Goal: Task Accomplishment & Management: Use online tool/utility

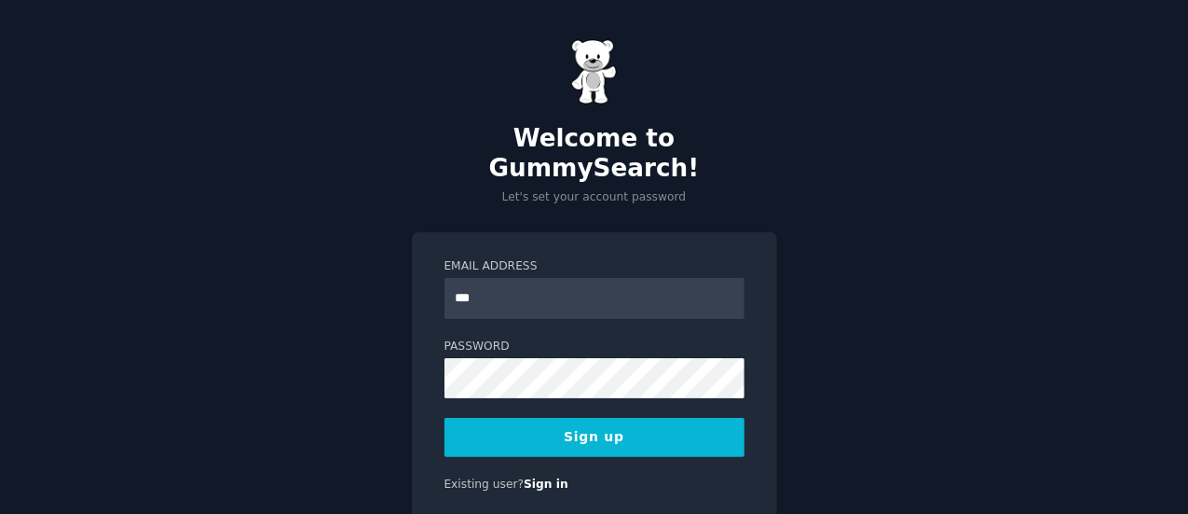
type input "**********"
click at [598, 418] on button "Sign up" at bounding box center [595, 437] width 300 height 39
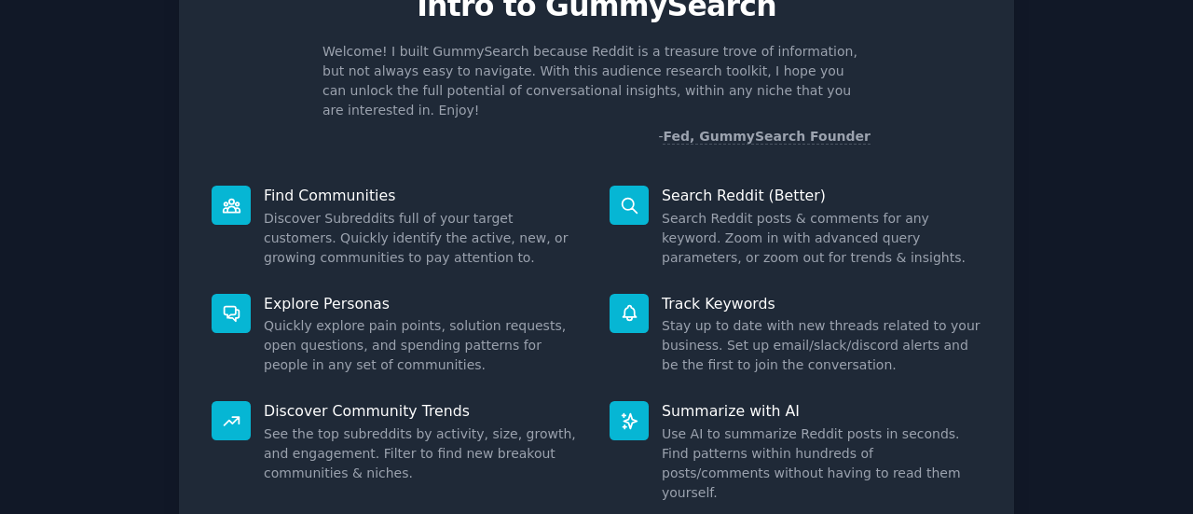
scroll to position [214, 0]
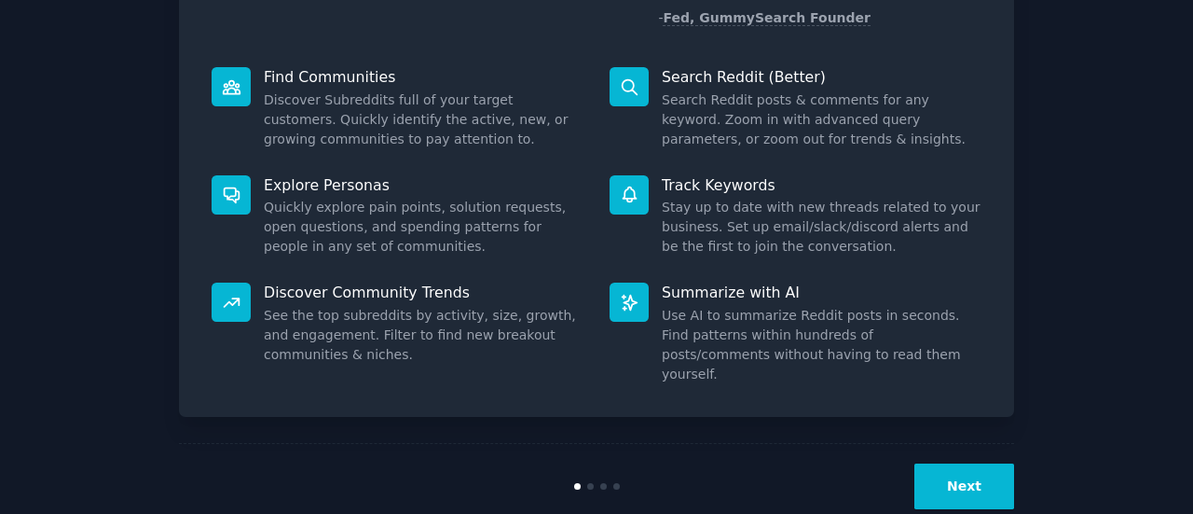
click at [946, 463] on button "Next" at bounding box center [964, 486] width 100 height 46
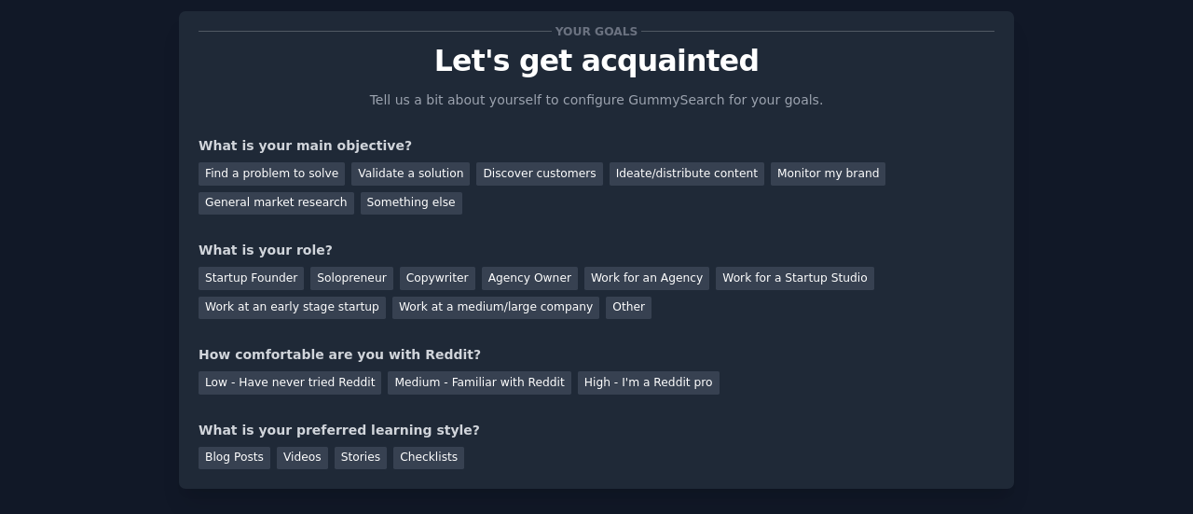
scroll to position [41, 0]
click at [459, 374] on div "Medium - Familiar with Reddit" at bounding box center [479, 382] width 183 height 23
click at [606, 307] on div "Other" at bounding box center [629, 307] width 46 height 23
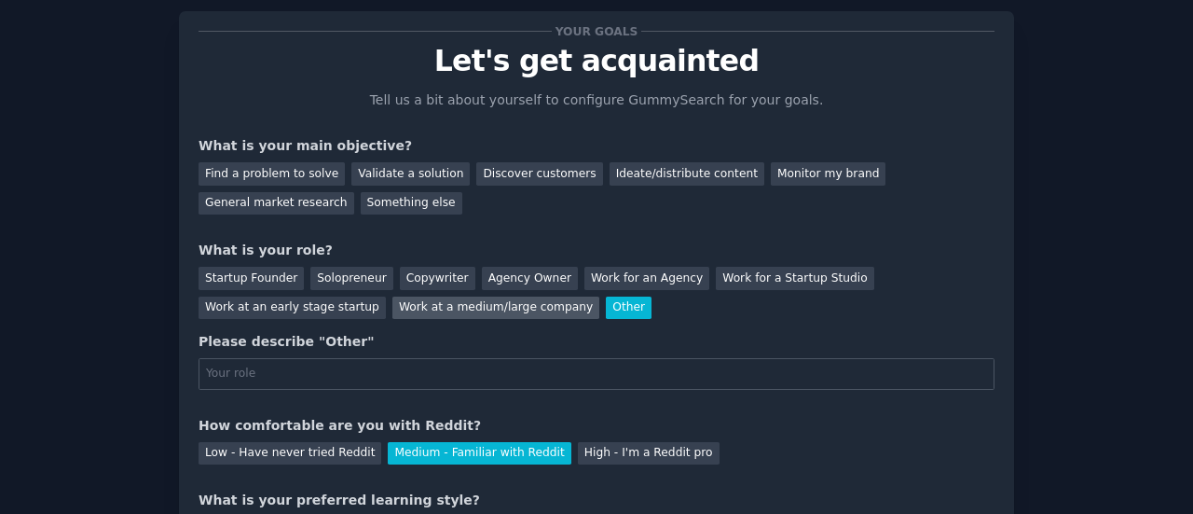
click at [392, 303] on div "Work at a medium/large company" at bounding box center [495, 307] width 207 height 23
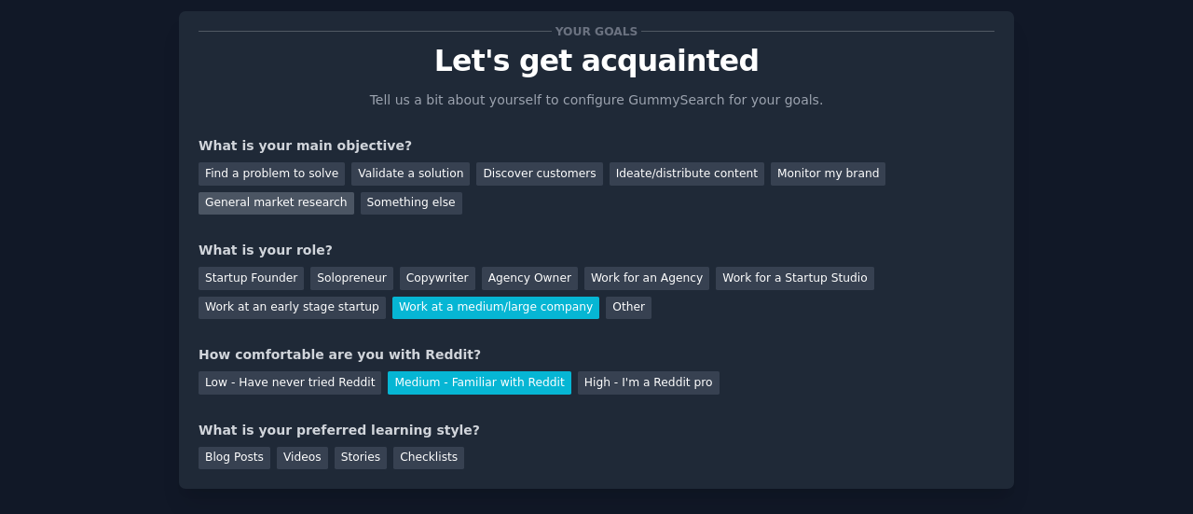
click at [354, 192] on div "General market research" at bounding box center [277, 203] width 156 height 23
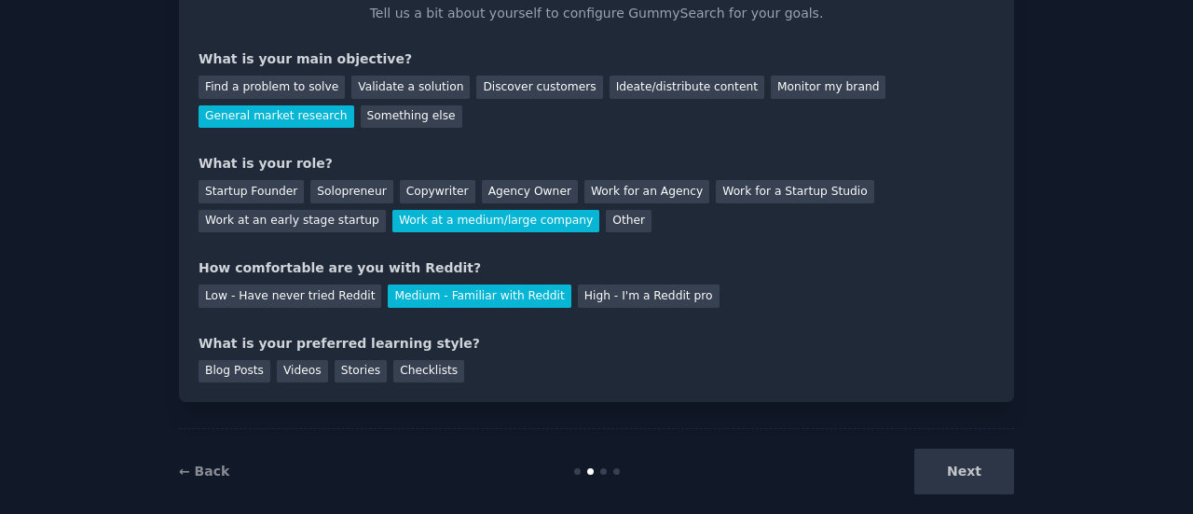
scroll to position [153, 0]
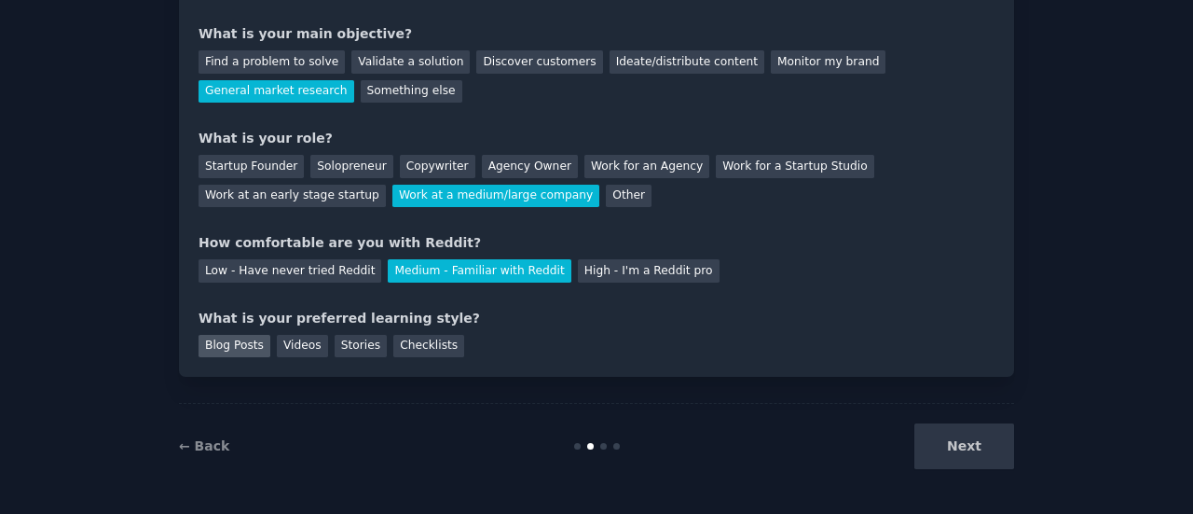
click at [246, 353] on div "Blog Posts" at bounding box center [235, 346] width 72 height 23
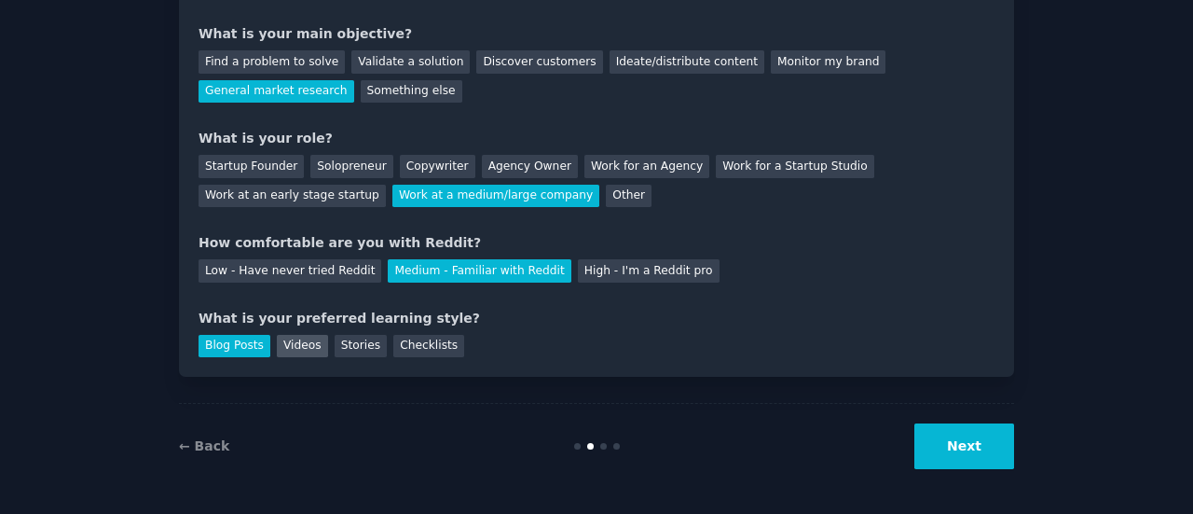
click at [291, 346] on div "Videos" at bounding box center [302, 346] width 51 height 23
click at [982, 449] on button "Next" at bounding box center [964, 446] width 100 height 46
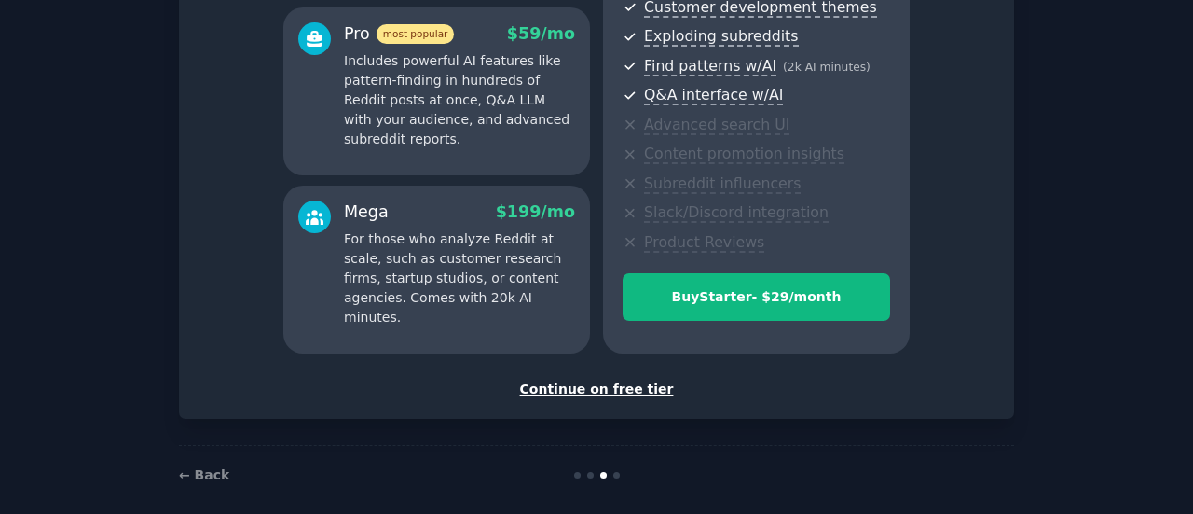
scroll to position [352, 0]
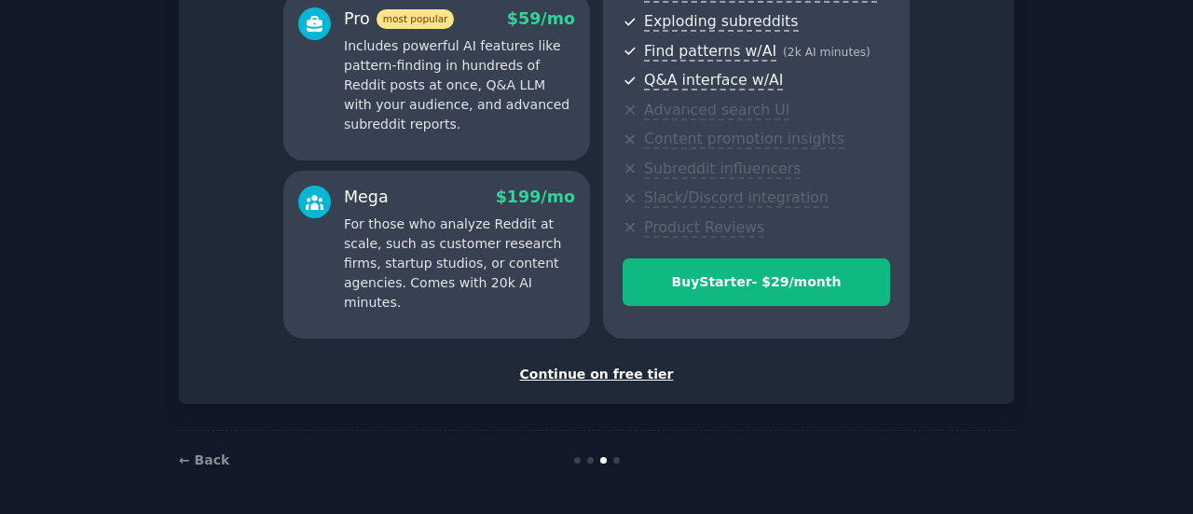
click at [639, 374] on div "Continue on free tier" at bounding box center [597, 374] width 796 height 20
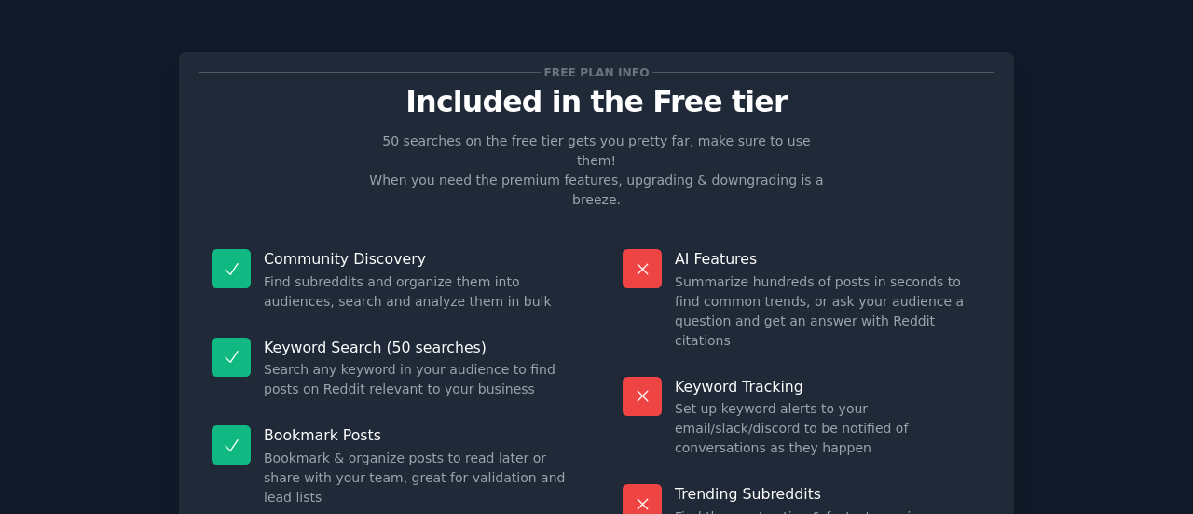
click at [304, 272] on dd "Find subreddits and organize them into audiences, search and analyze them in bu…" at bounding box center [417, 291] width 307 height 39
click at [226, 249] on div at bounding box center [231, 268] width 39 height 39
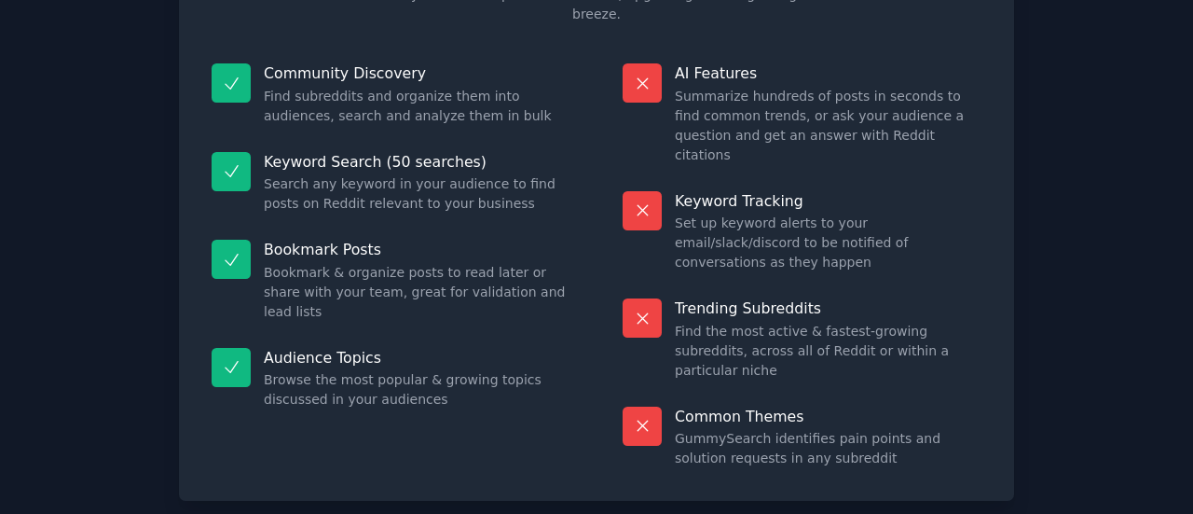
scroll to position [212, 0]
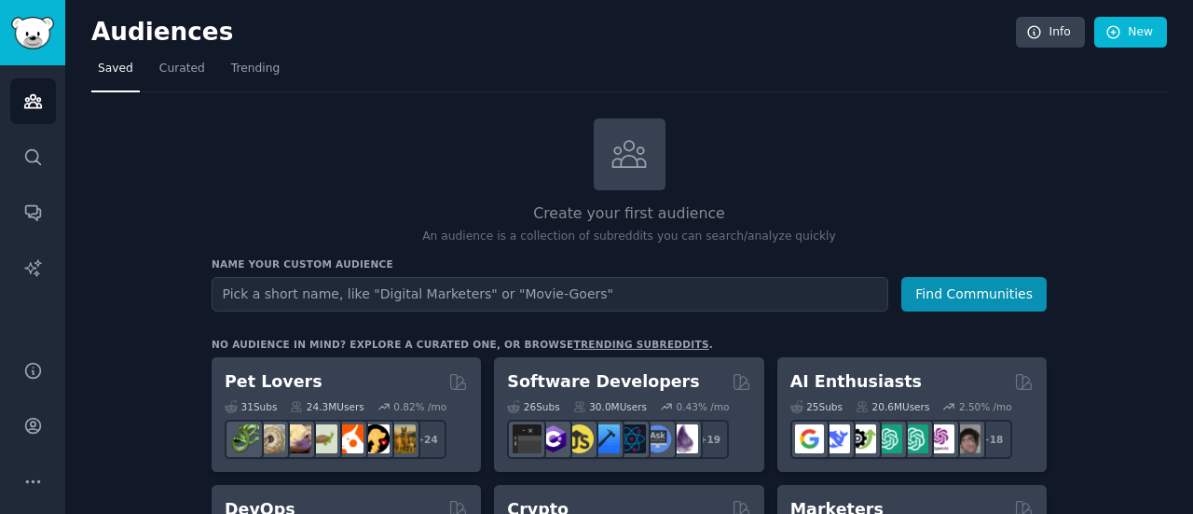
click at [525, 294] on input "text" at bounding box center [550, 294] width 677 height 34
type input "Interior design marketing"
click at [901, 277] on button "Find Communities" at bounding box center [973, 294] width 145 height 34
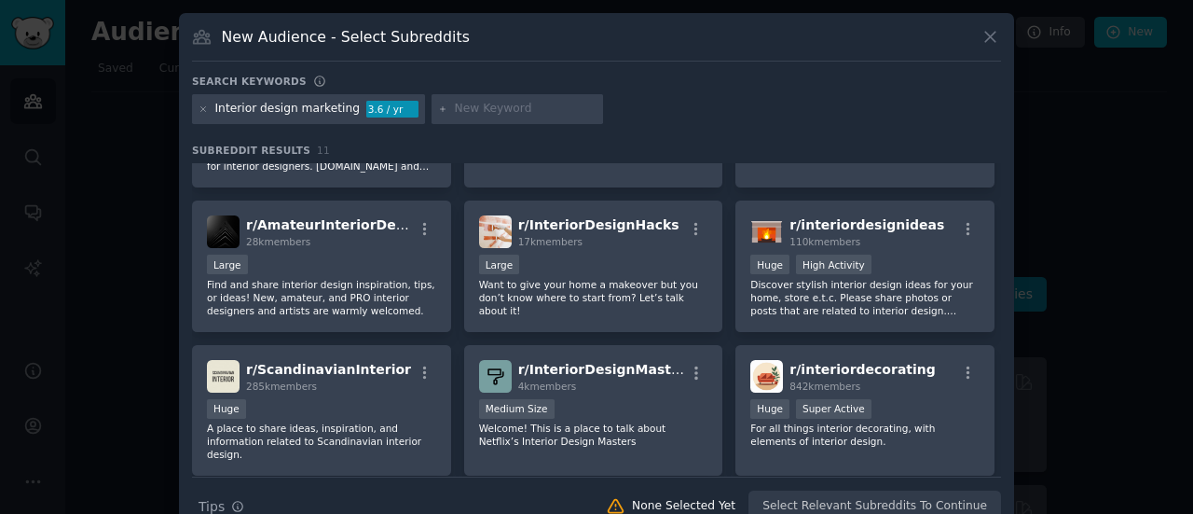
scroll to position [107, 0]
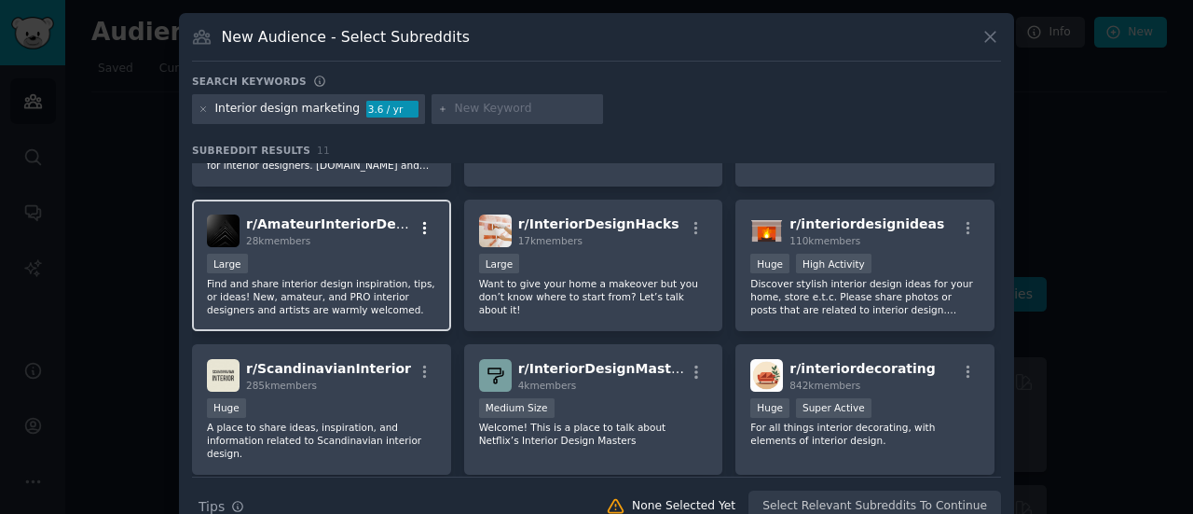
click at [431, 223] on button "button" at bounding box center [424, 228] width 23 height 17
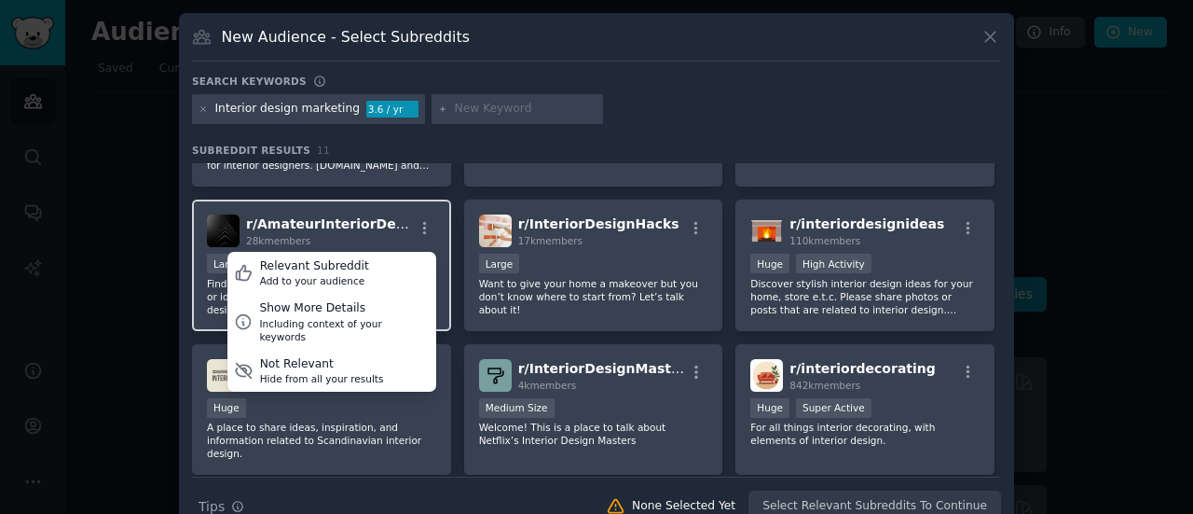
click at [435, 234] on div "r/ AmateurInteriorDesign 28k members Relevant Subreddit Add to your audience Sh…" at bounding box center [321, 264] width 259 height 131
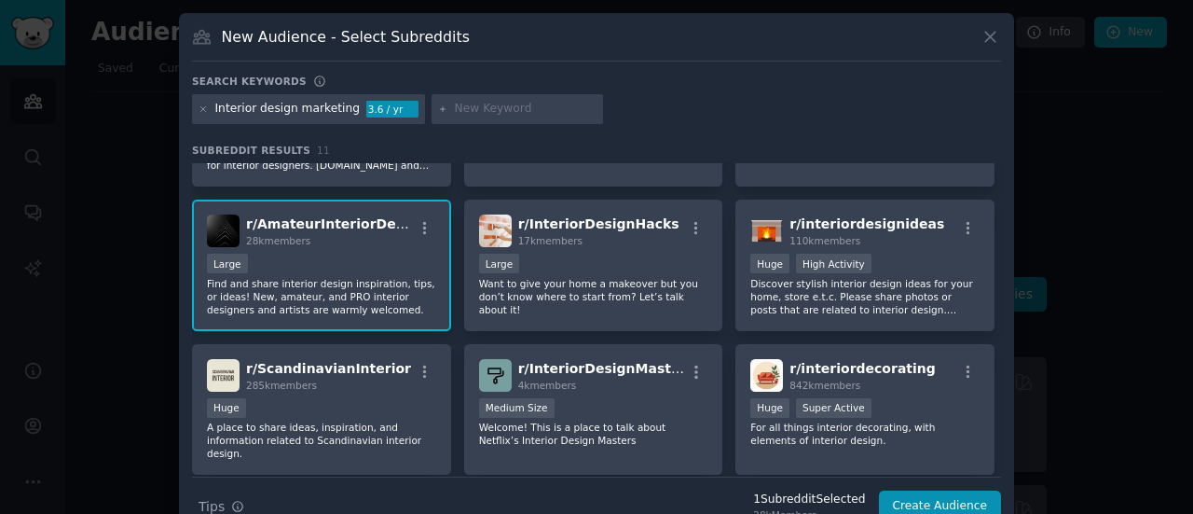
click at [371, 261] on div "Large" at bounding box center [321, 265] width 229 height 23
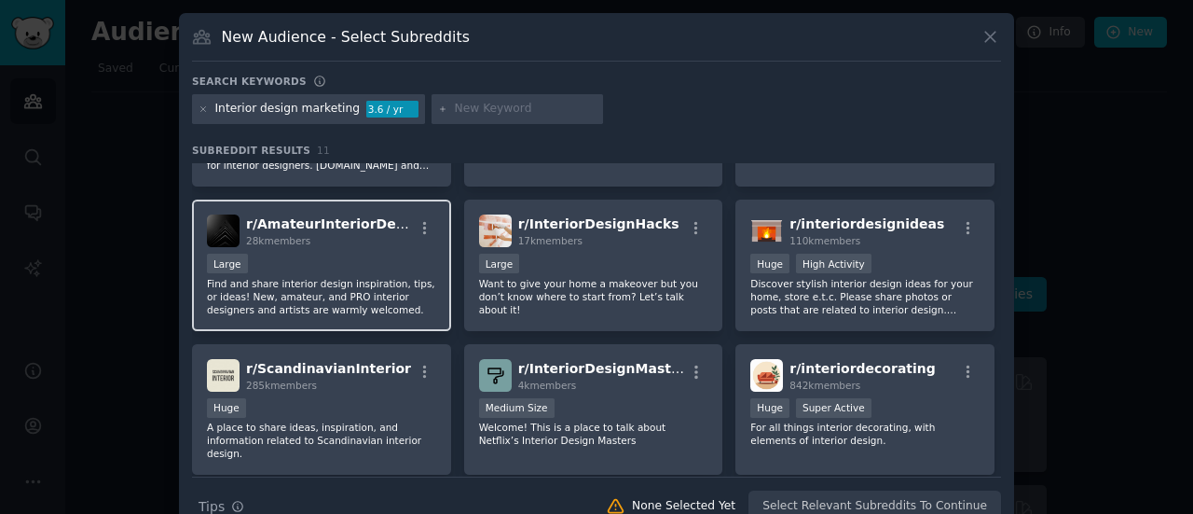
click at [364, 278] on p "Find and share interior design inspiration, tips, or ideas! New, amateur, and P…" at bounding box center [321, 296] width 229 height 39
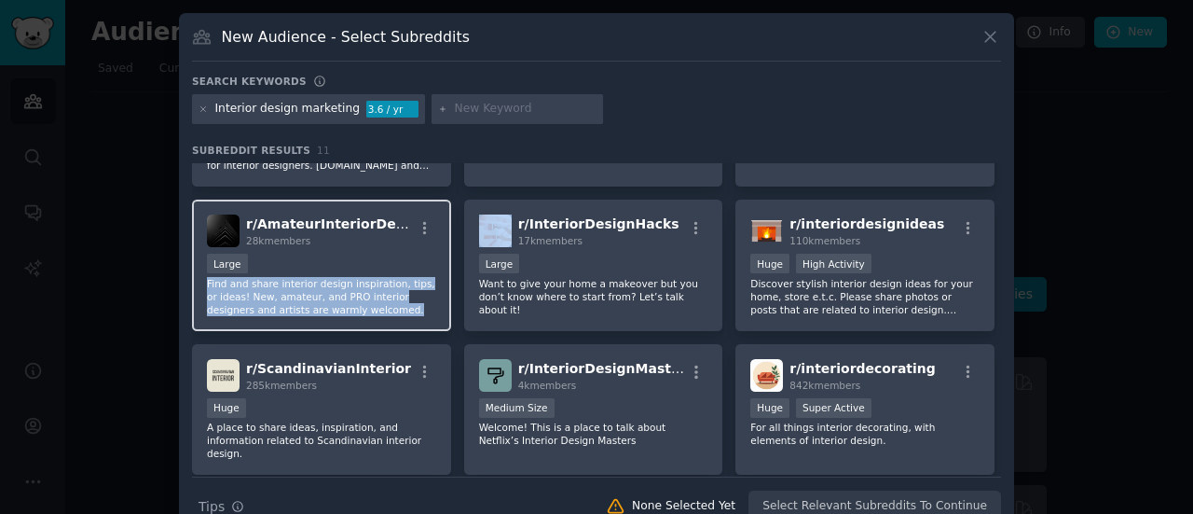
click at [364, 278] on p "Find and share interior design inspiration, tips, or ideas! New, amateur, and P…" at bounding box center [321, 296] width 229 height 39
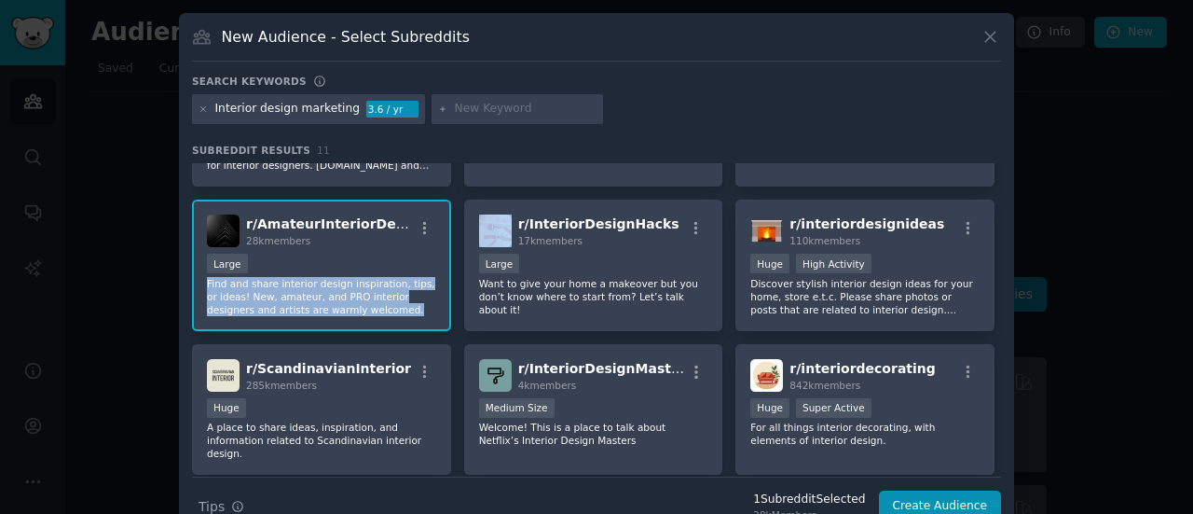
click at [364, 278] on p "Find and share interior design inspiration, tips, or ideas! New, amateur, and P…" at bounding box center [321, 296] width 229 height 39
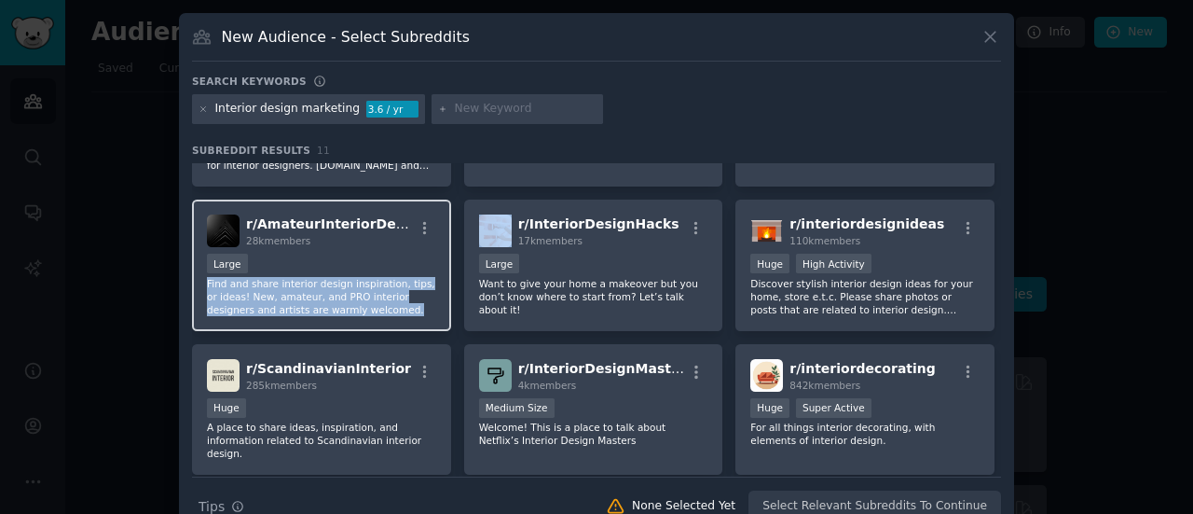
click at [364, 278] on p "Find and share interior design inspiration, tips, or ideas! New, amateur, and P…" at bounding box center [321, 296] width 229 height 39
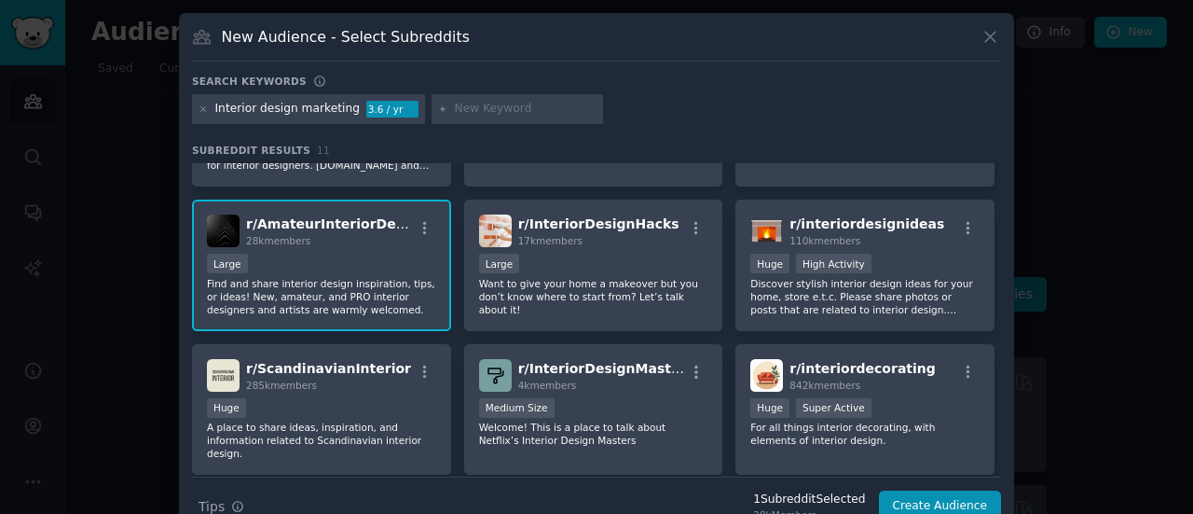
click at [406, 286] on p "Find and share interior design inspiration, tips, or ideas! New, amateur, and P…" at bounding box center [321, 296] width 229 height 39
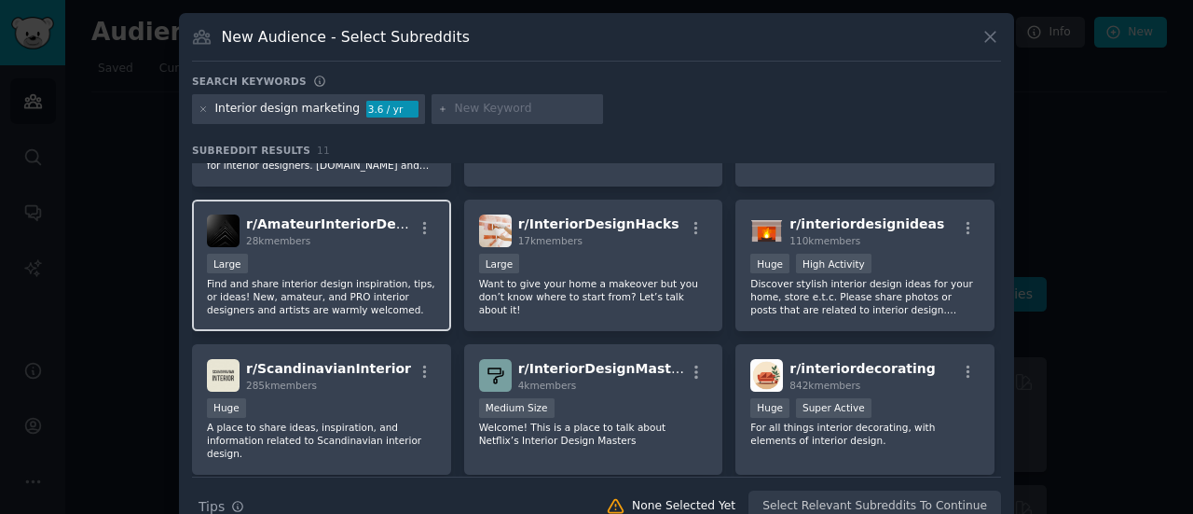
click at [364, 280] on p "Find and share interior design inspiration, tips, or ideas! New, amateur, and P…" at bounding box center [321, 296] width 229 height 39
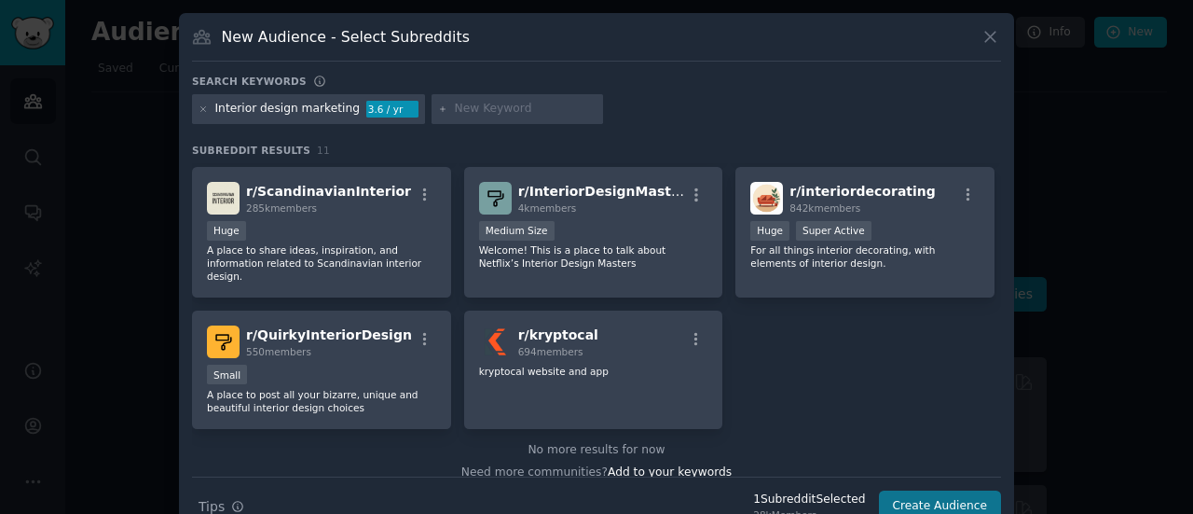
scroll to position [289, 0]
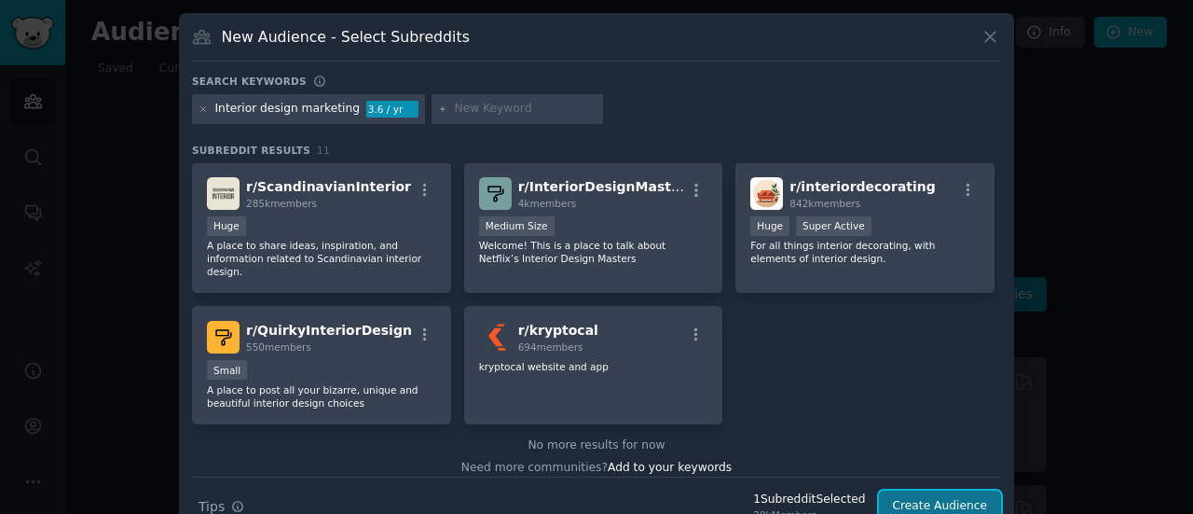
click at [973, 494] on button "Create Audience" at bounding box center [940, 506] width 123 height 32
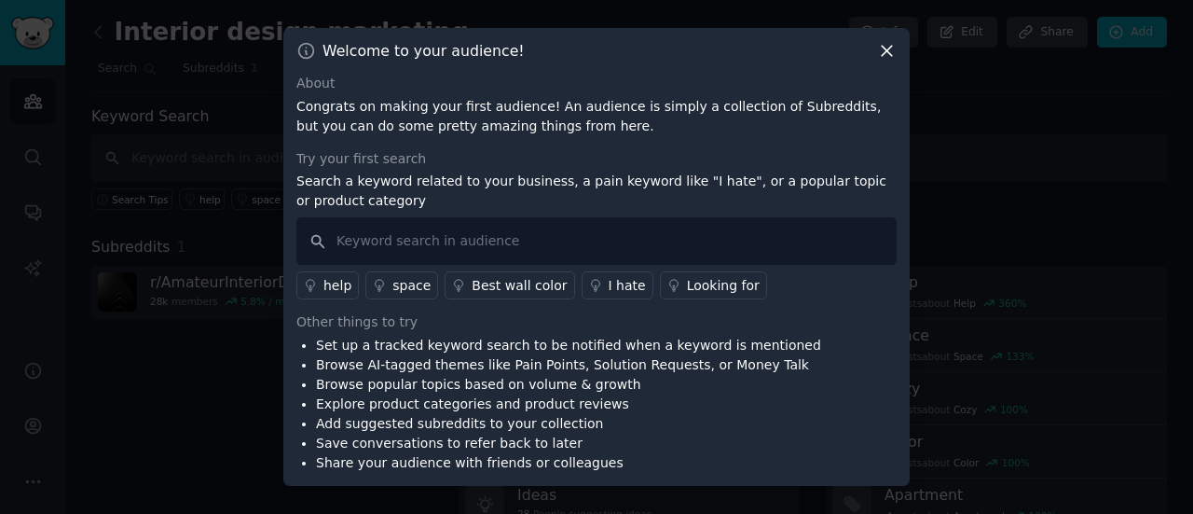
click at [890, 53] on icon at bounding box center [887, 51] width 20 height 20
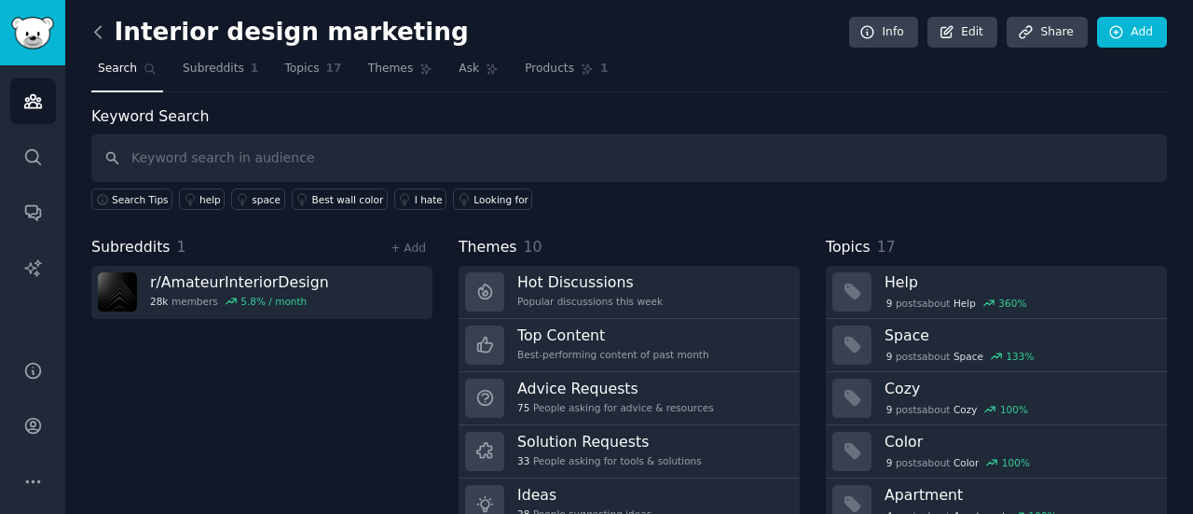
click at [97, 26] on icon at bounding box center [99, 32] width 20 height 20
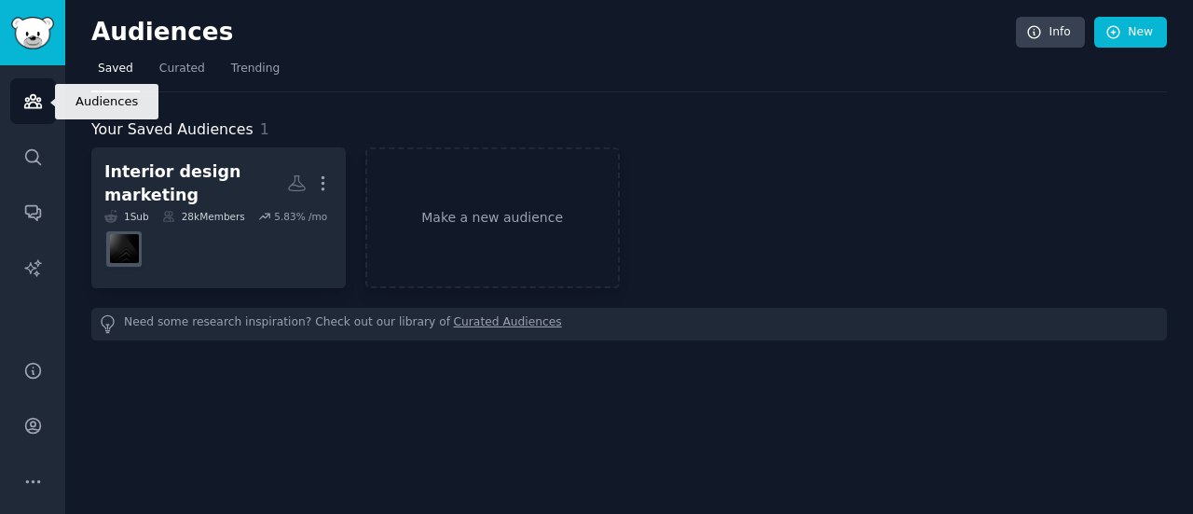
click at [37, 92] on icon "Sidebar" at bounding box center [33, 101] width 20 height 20
click at [30, 11] on link "Sidebar" at bounding box center [32, 32] width 65 height 65
click at [211, 326] on div "Need some research inspiration? Check out our library of Curated Audiences" at bounding box center [629, 324] width 1076 height 33
click at [185, 65] on span "Curated" at bounding box center [182, 69] width 46 height 17
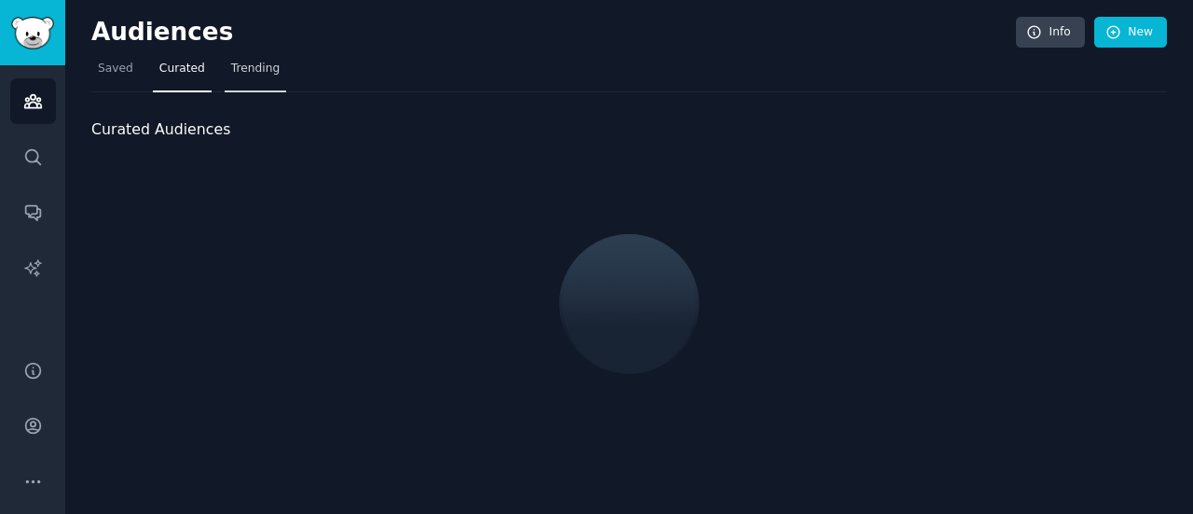
click at [235, 59] on link "Trending" at bounding box center [256, 73] width 62 height 38
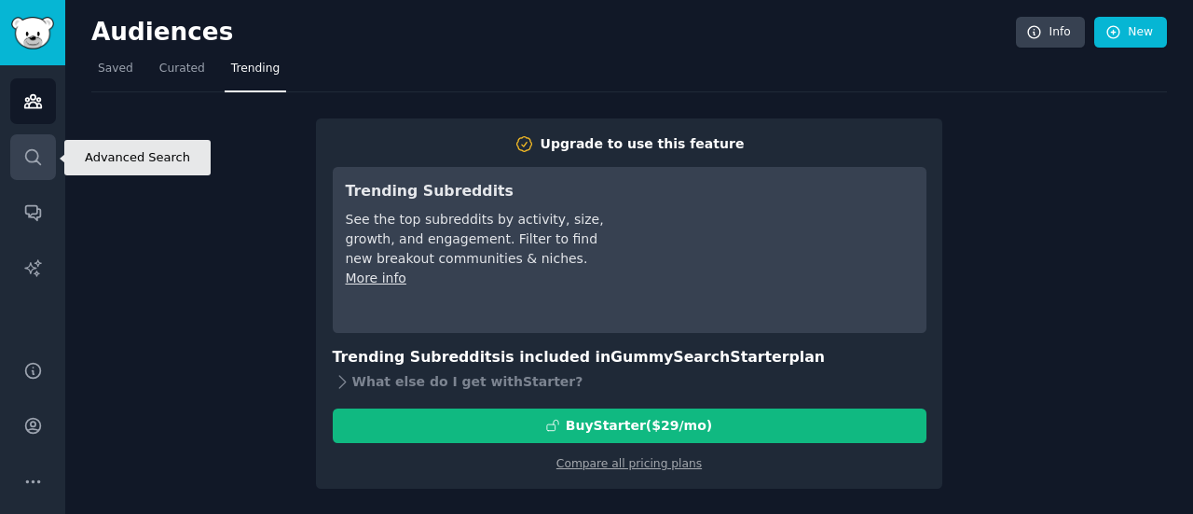
click at [32, 135] on link "Search" at bounding box center [33, 157] width 46 height 46
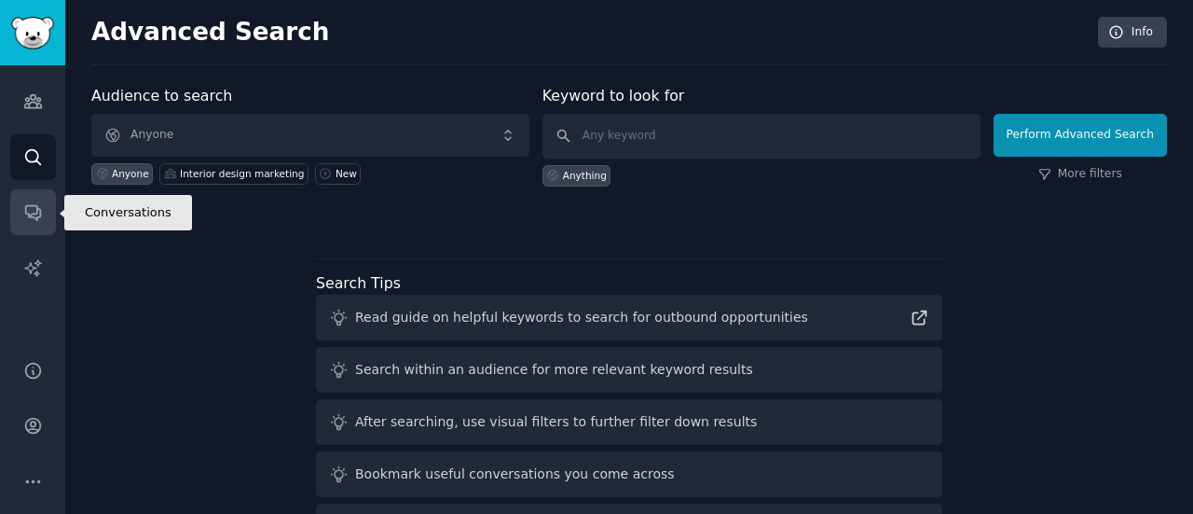
click at [39, 213] on icon "Sidebar" at bounding box center [32, 213] width 15 height 15
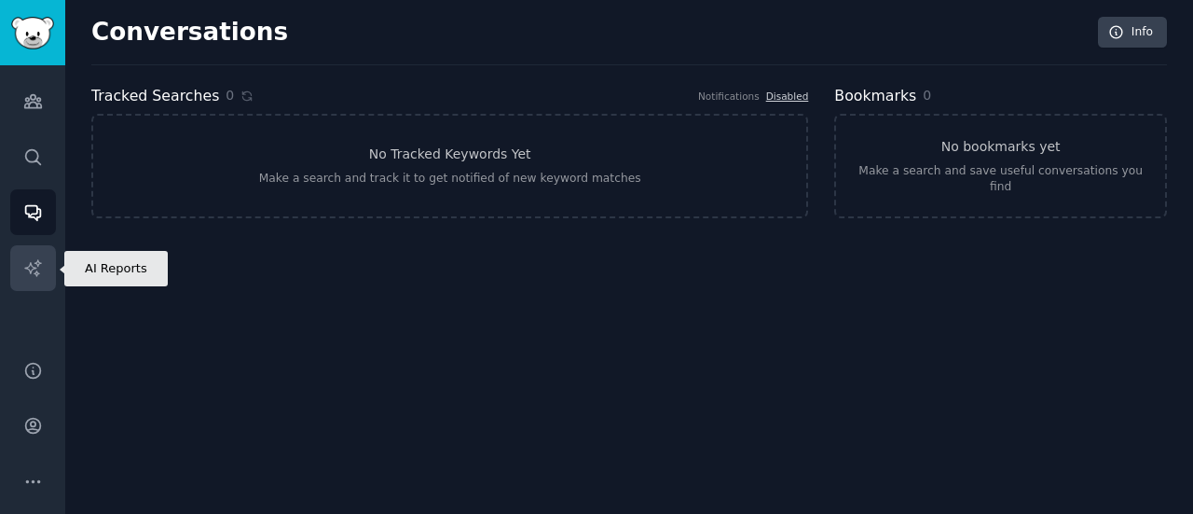
click at [39, 266] on icon "Sidebar" at bounding box center [33, 268] width 20 height 20
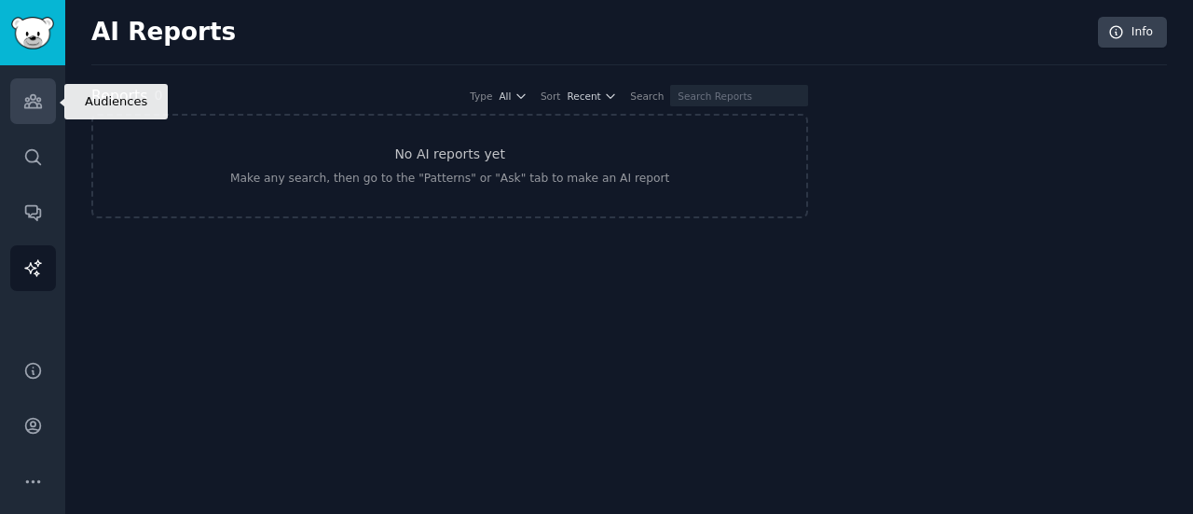
click at [19, 95] on link "Audiences" at bounding box center [33, 101] width 46 height 46
